Goal: Task Accomplishment & Management: Use online tool/utility

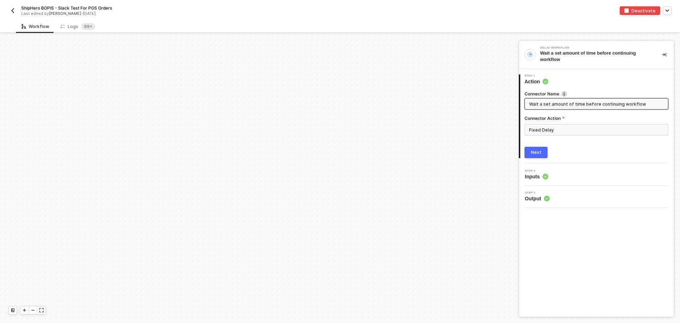
scroll to position [169, 0]
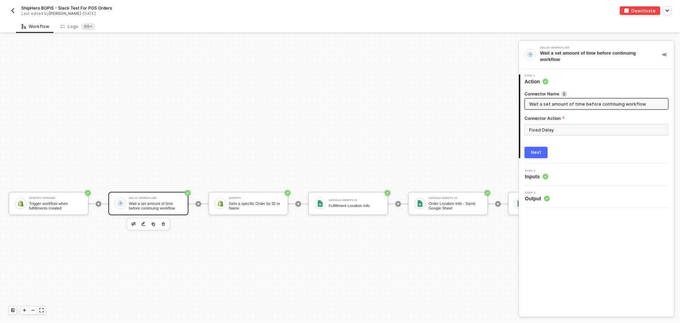
click at [14, 11] on img "button" at bounding box center [13, 11] width 6 height 6
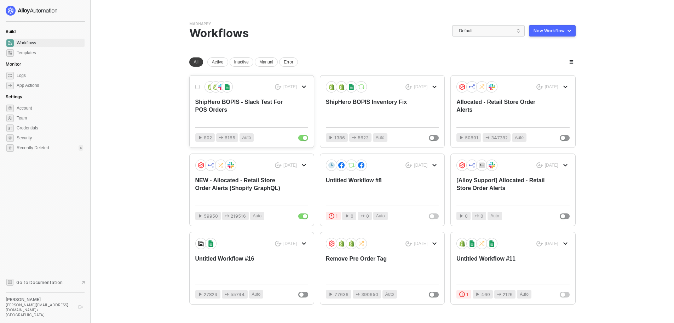
click at [269, 109] on div "ShipHero BOPIS - Slack Test For POS Orders" at bounding box center [240, 109] width 90 height 23
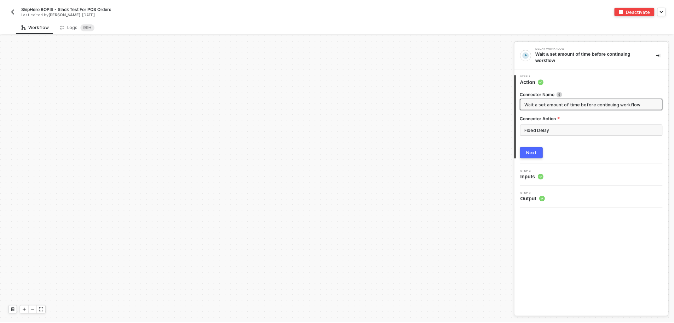
scroll to position [169, 0]
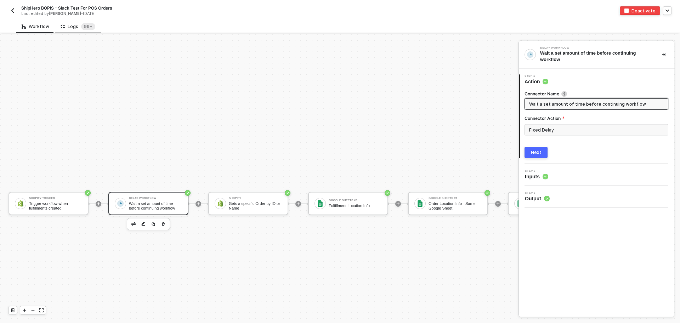
click at [71, 23] on div "Logs 99+" at bounding box center [78, 26] width 35 height 7
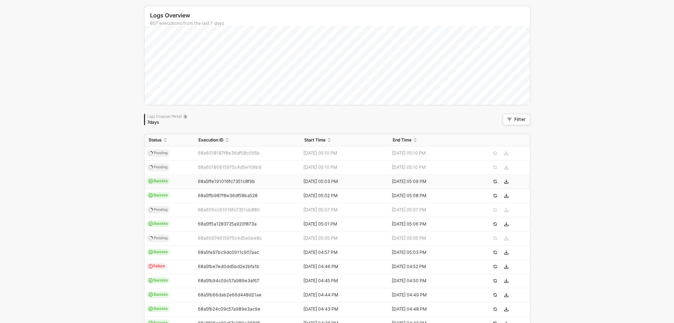
scroll to position [71, 0]
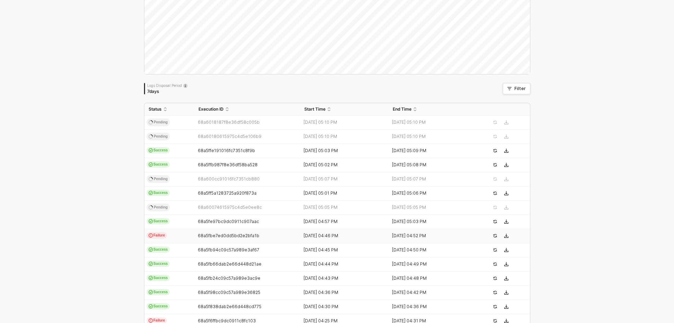
click at [166, 234] on td "Failure" at bounding box center [169, 236] width 50 height 14
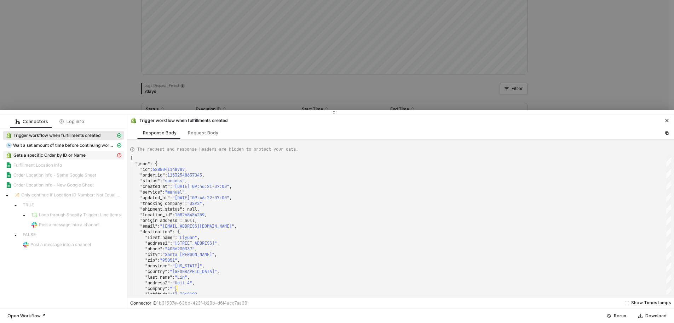
click at [83, 154] on span "Gets a specific Order by ID or Name" at bounding box center [49, 155] width 72 height 6
type textarea "{ "message": "Cannot create property 'status' on string '{\"message\":\"\",\"na…"
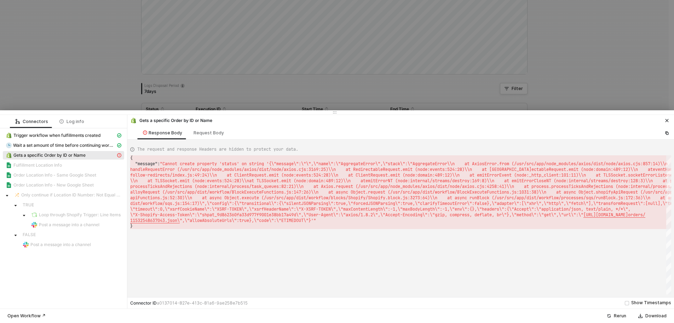
click at [667, 118] on icon "icon-close" at bounding box center [667, 120] width 4 height 4
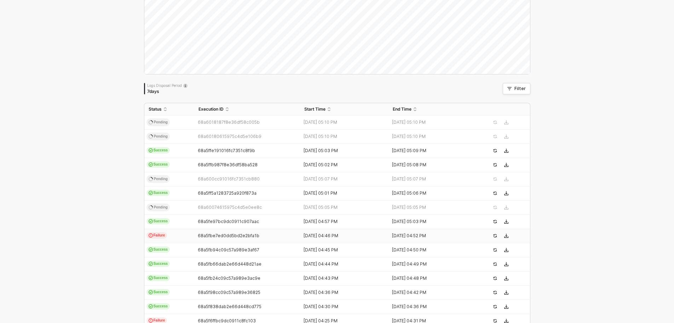
scroll to position [0, 0]
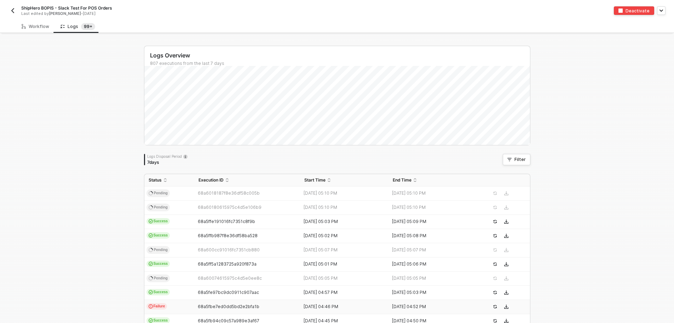
click at [14, 12] on img "button" at bounding box center [13, 11] width 6 height 6
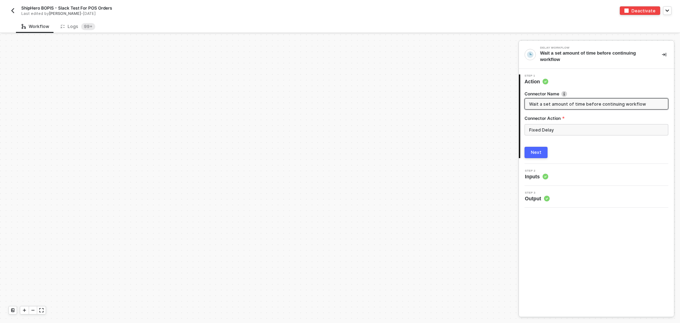
scroll to position [169, 0]
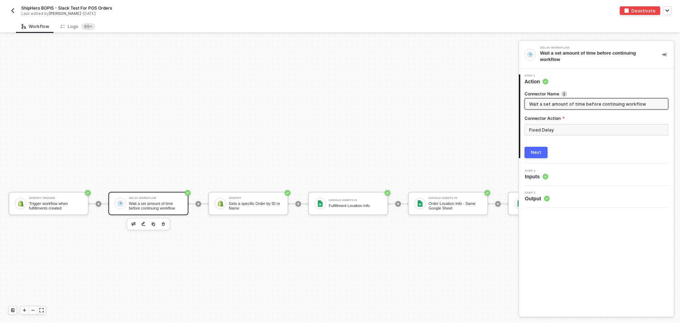
click at [545, 153] on button "Next" at bounding box center [535, 152] width 23 height 11
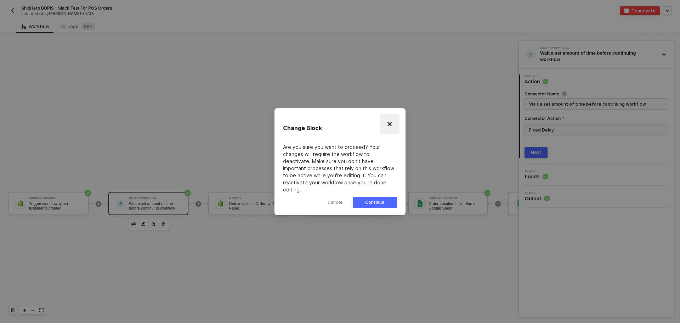
click at [393, 131] on button "Close" at bounding box center [389, 124] width 20 height 20
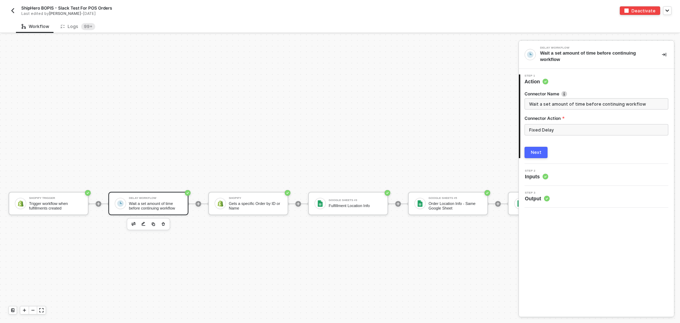
click at [573, 172] on div "Step 2 Inputs" at bounding box center [596, 174] width 153 height 11
click at [541, 178] on span "Inputs" at bounding box center [536, 176] width 23 height 7
click at [529, 151] on button "Next" at bounding box center [535, 152] width 23 height 11
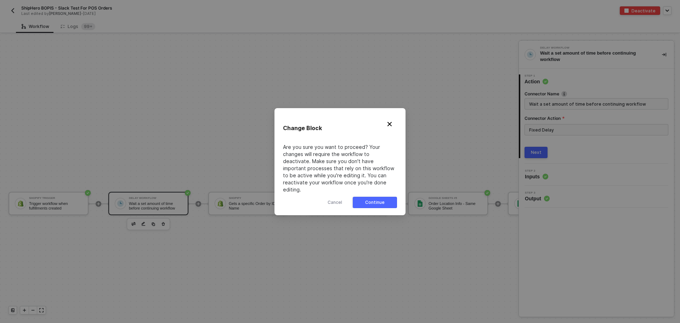
click at [373, 199] on div "Continue" at bounding box center [374, 202] width 19 height 6
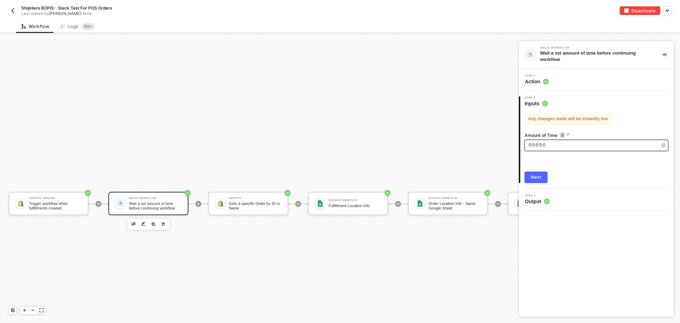
click at [540, 145] on span "0:0:0:5:0" at bounding box center [537, 144] width 17 height 5
click at [536, 177] on div "Next" at bounding box center [536, 177] width 11 height 6
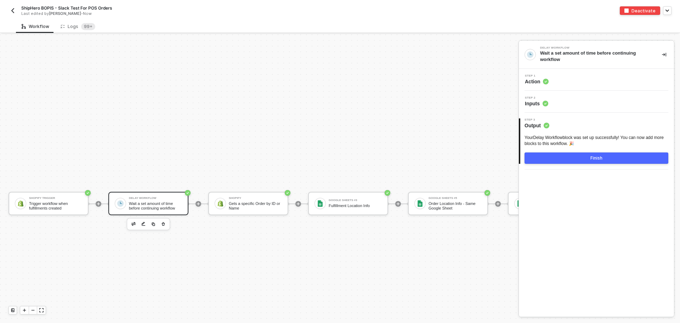
click at [582, 159] on button "Finish" at bounding box center [596, 157] width 144 height 11
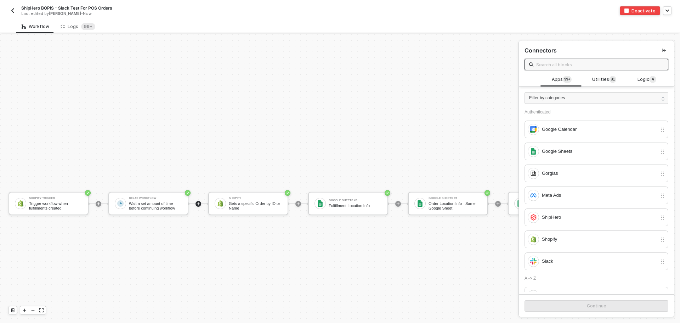
click at [0, 6] on div "ShipHero BOPIS - Slack Test For POS Orders Last edited by Todd Baxter - Now Dea…" at bounding box center [340, 10] width 680 height 20
click at [8, 11] on button "button" at bounding box center [12, 10] width 8 height 8
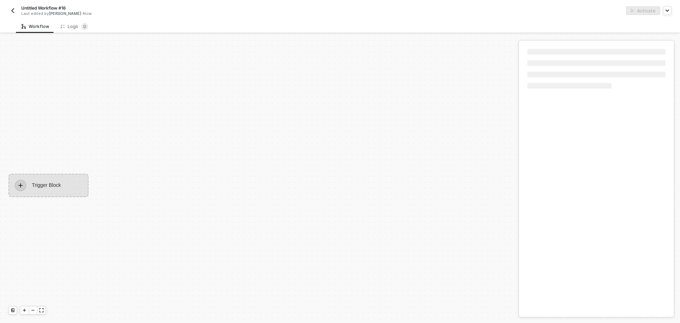
scroll to position [13, 0]
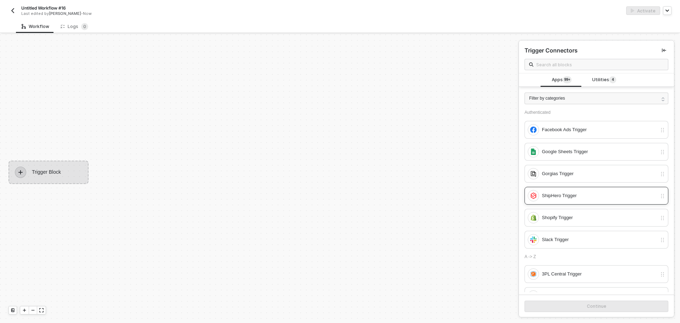
click at [581, 199] on div "ShipHero Trigger" at bounding box center [591, 195] width 129 height 11
click at [587, 303] on div "Continue" at bounding box center [596, 306] width 19 height 6
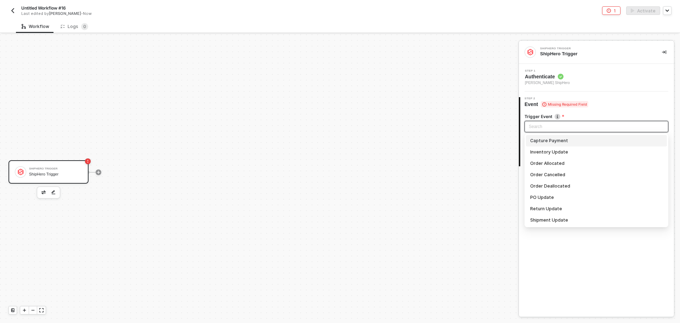
click at [539, 131] on input "search" at bounding box center [596, 126] width 135 height 11
click at [568, 151] on div "Inventory Update" at bounding box center [596, 152] width 132 height 8
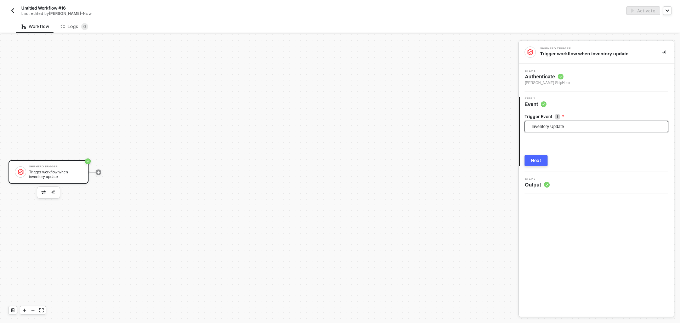
click at [537, 161] on div "Next" at bounding box center [536, 161] width 11 height 6
